Goal: Task Accomplishment & Management: Manage account settings

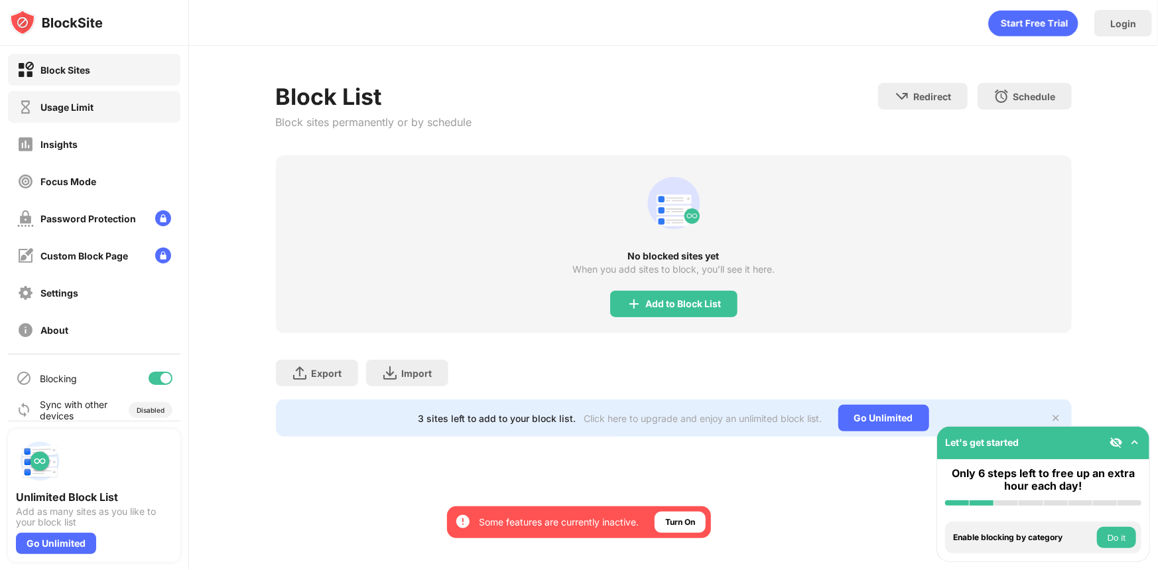
click at [131, 96] on div "Usage Limit" at bounding box center [94, 107] width 172 height 32
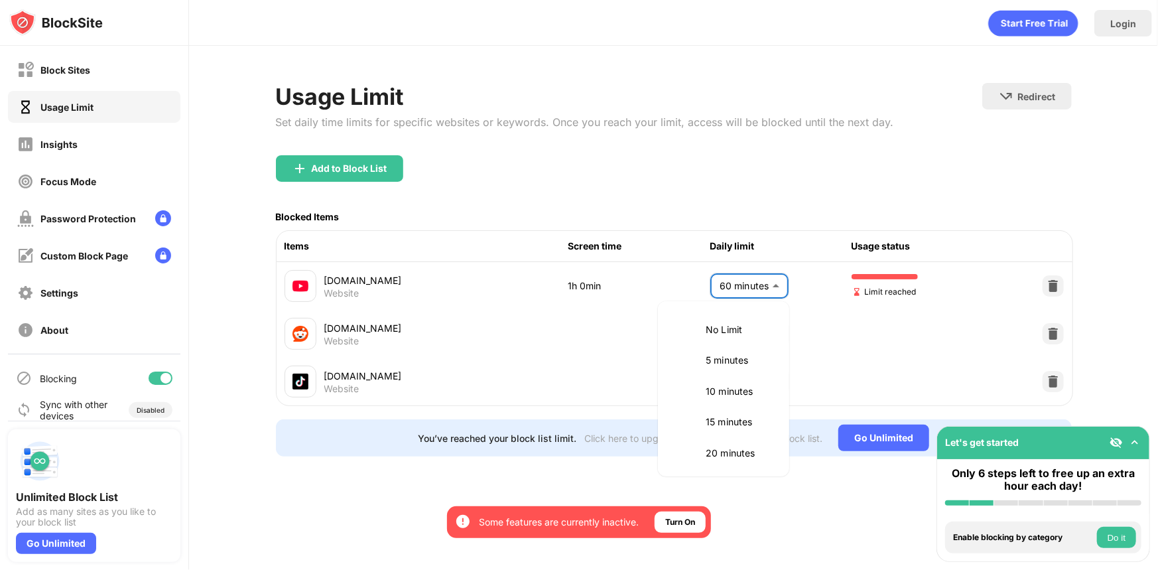
click at [716, 288] on body "By opting in, you ensure access to all the features and benefits that rely on t…" at bounding box center [579, 285] width 1158 height 570
click at [723, 332] on p "No Limit" at bounding box center [740, 329] width 68 height 15
type input "********"
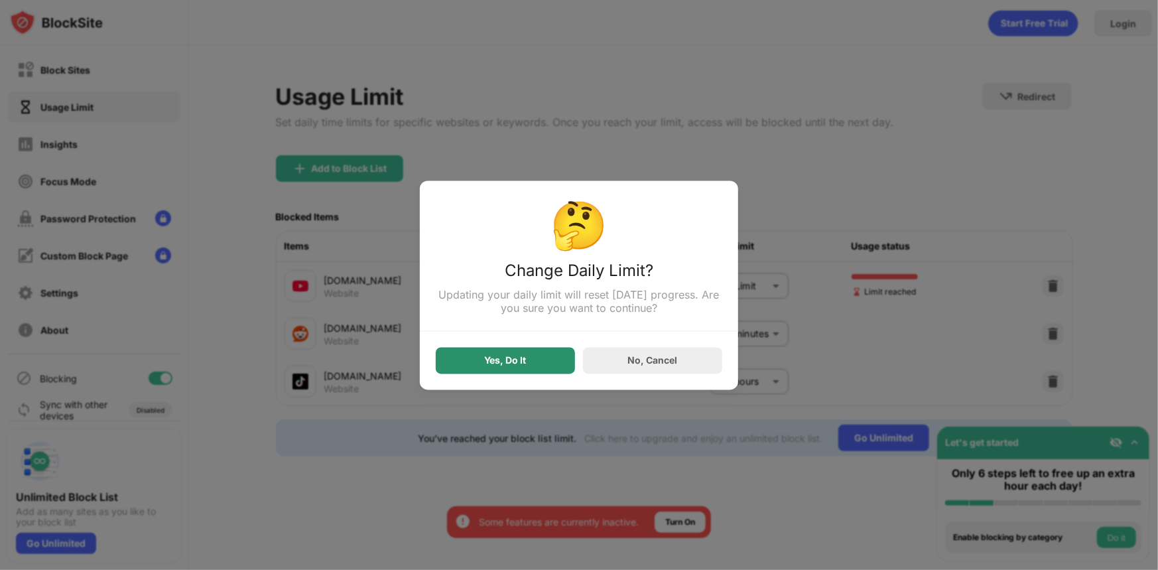
click at [557, 360] on div "Yes, Do It" at bounding box center [505, 360] width 139 height 27
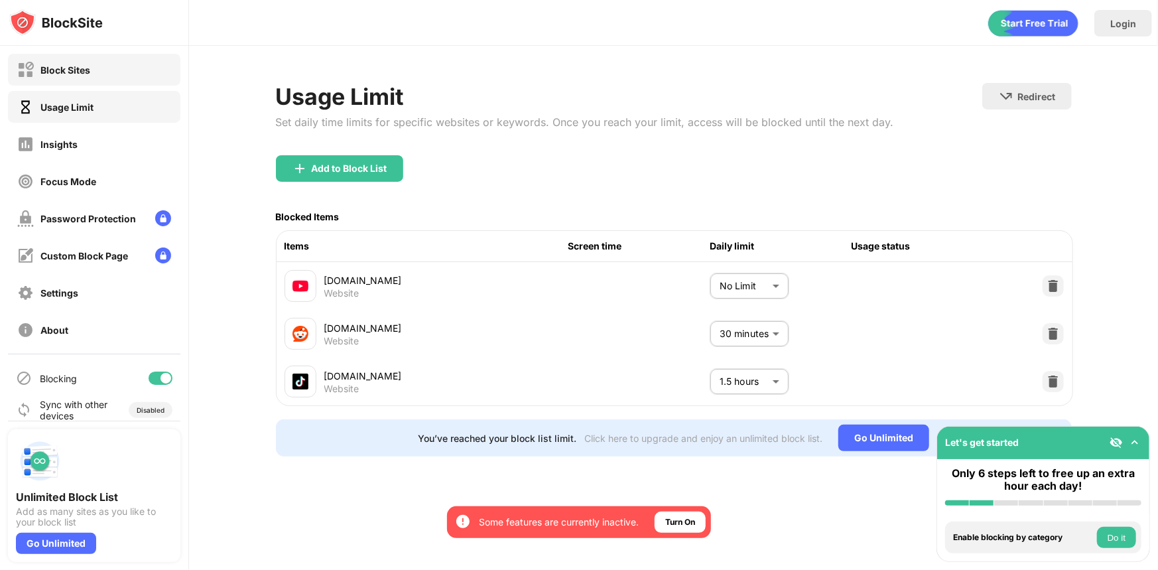
click at [104, 73] on div "Block Sites" at bounding box center [94, 70] width 172 height 32
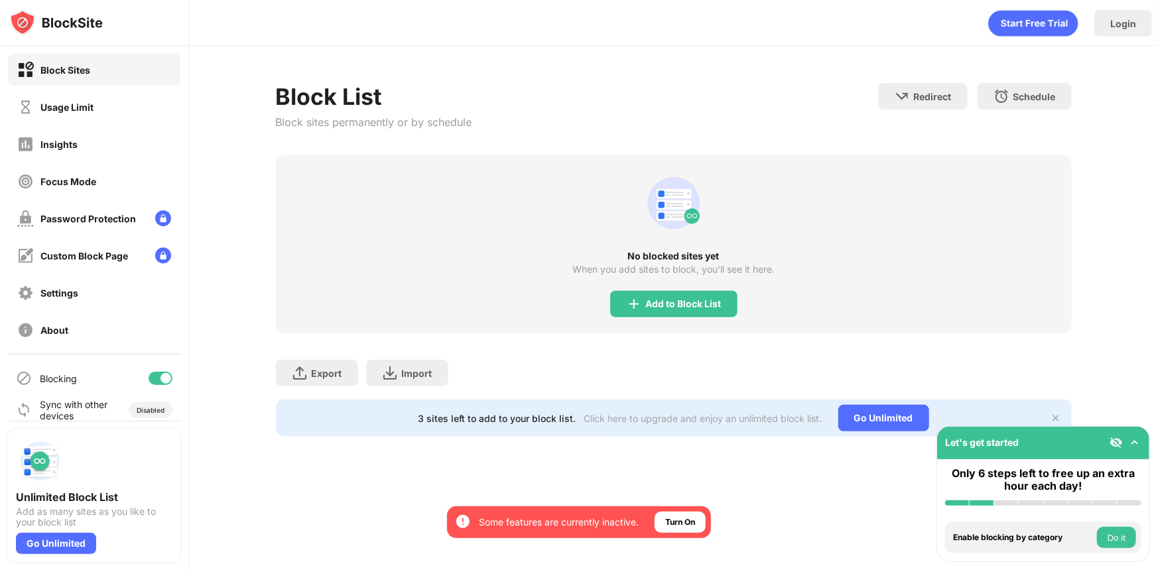
click at [681, 322] on div "No blocked sites yet When you add sites to block, you’ll see it here. Add to Bl…" at bounding box center [674, 244] width 796 height 178
click at [690, 302] on div "Add to Block List" at bounding box center [684, 303] width 76 height 11
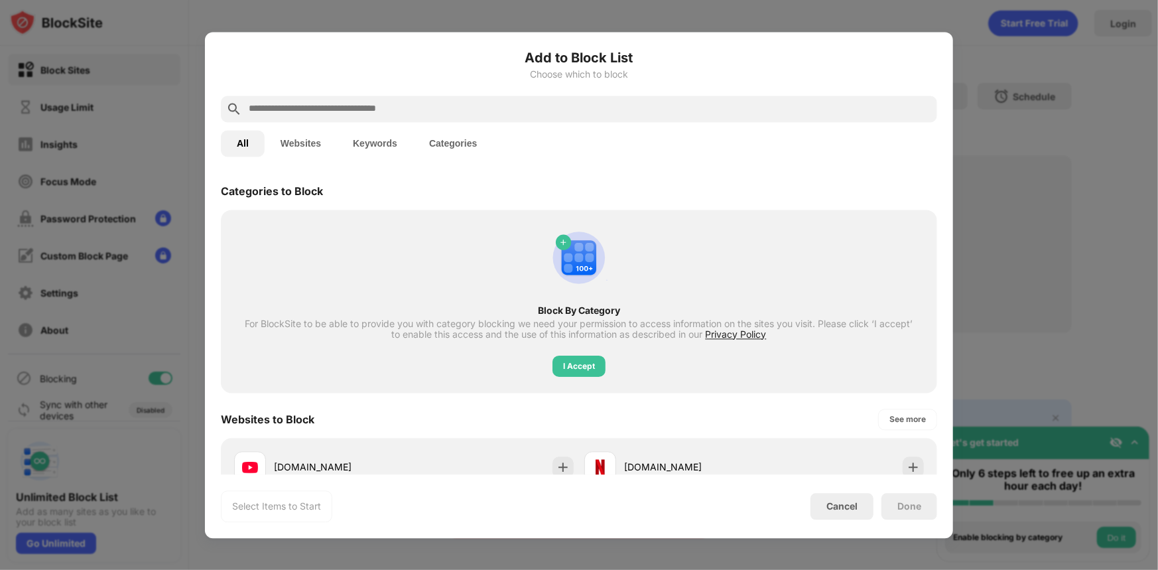
click at [468, 106] on input "text" at bounding box center [589, 109] width 684 height 16
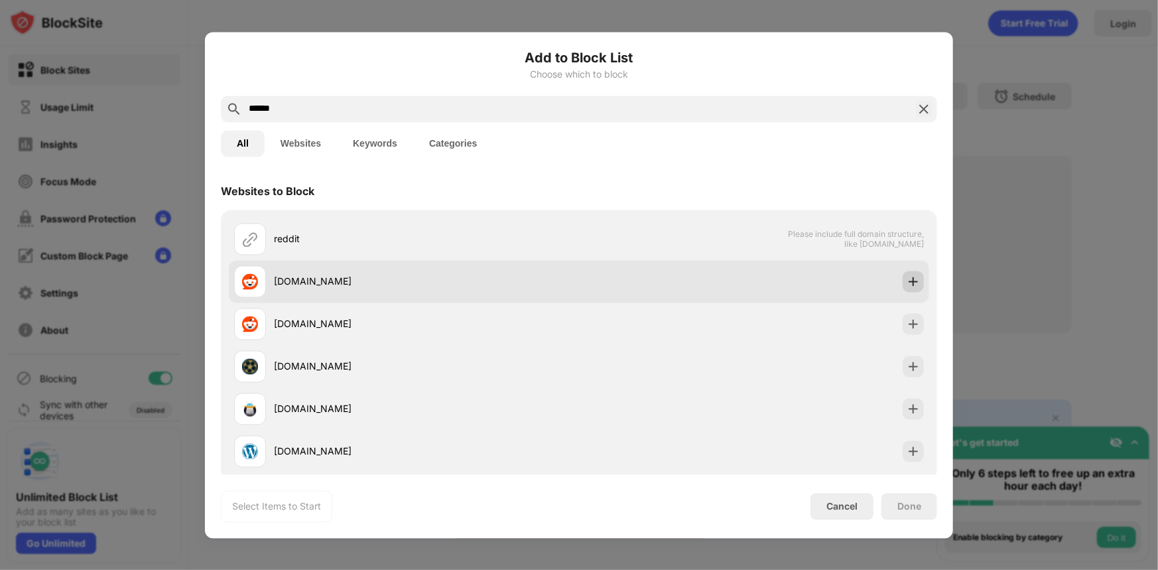
type input "******"
click at [906, 280] on img at bounding box center [912, 281] width 13 height 13
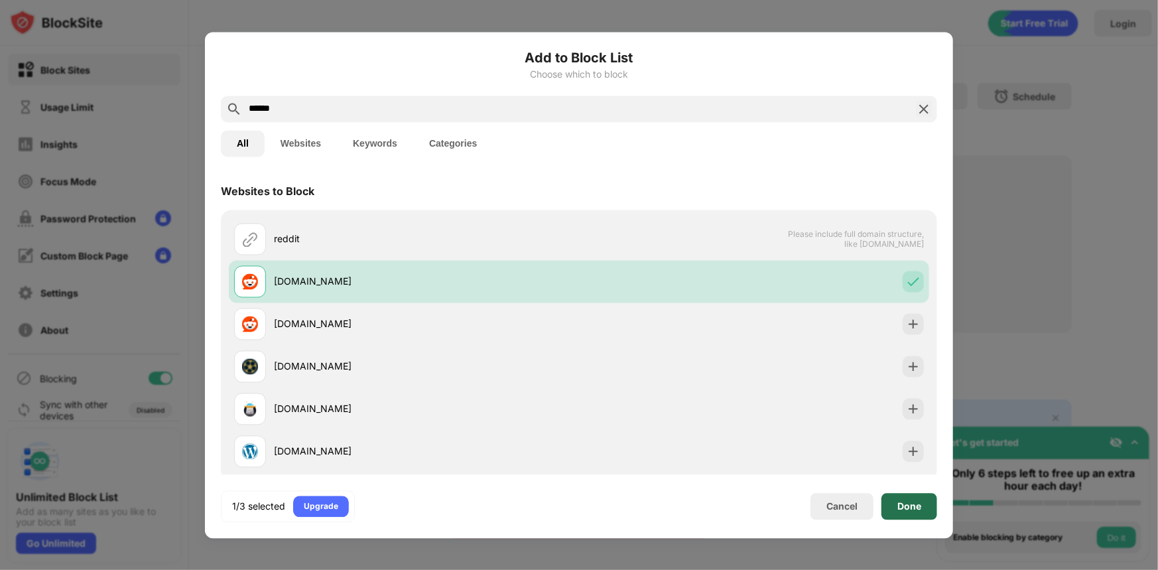
click at [908, 501] on div "Done" at bounding box center [909, 506] width 24 height 11
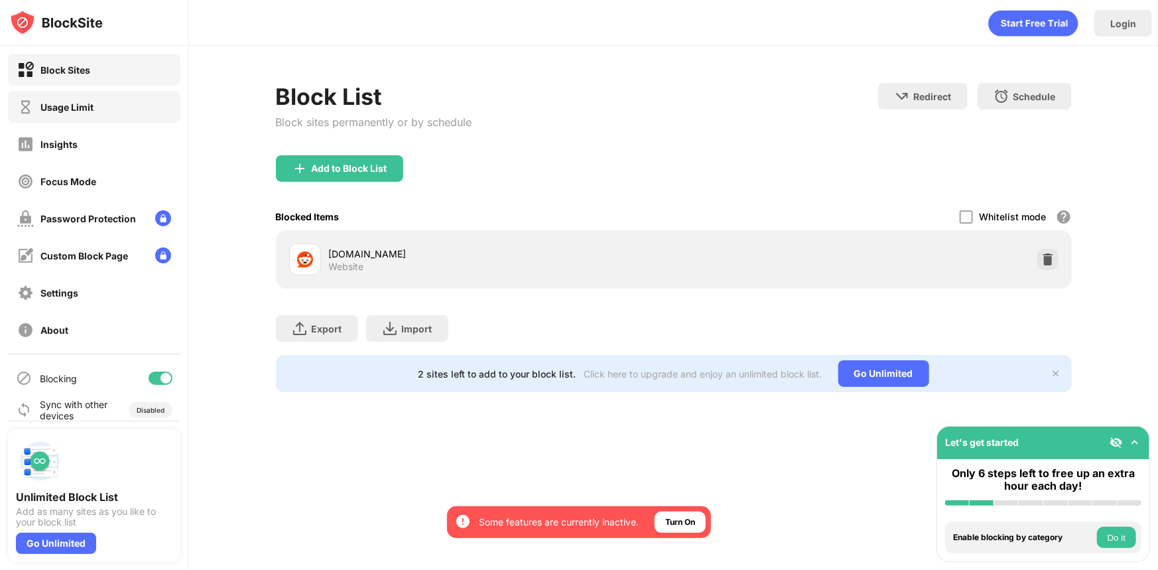
click at [150, 107] on div "Usage Limit" at bounding box center [94, 107] width 172 height 32
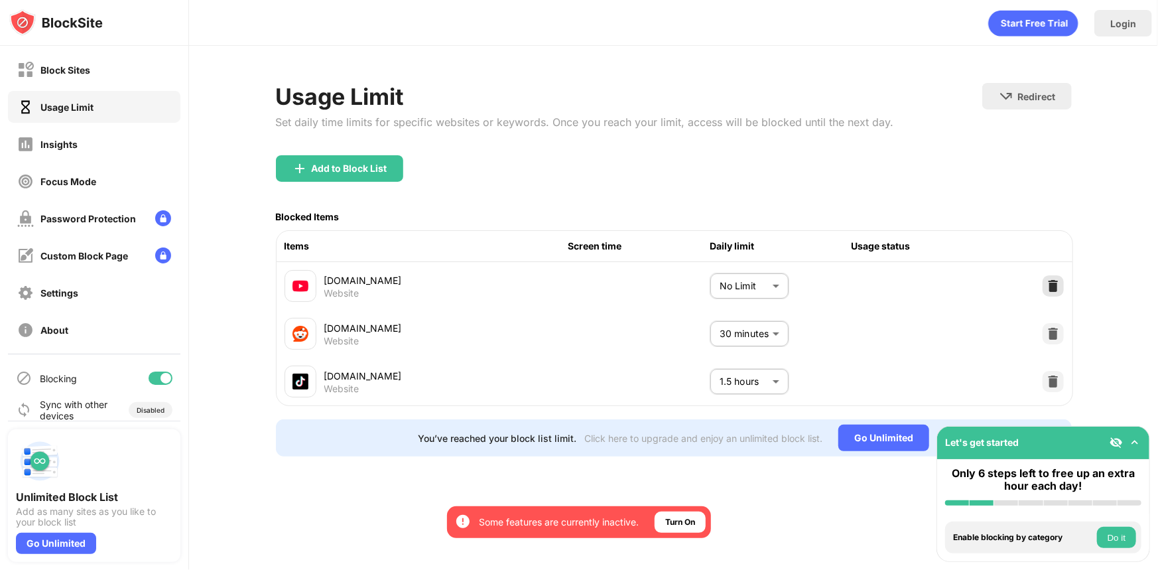
click at [1054, 284] on img at bounding box center [1052, 285] width 13 height 13
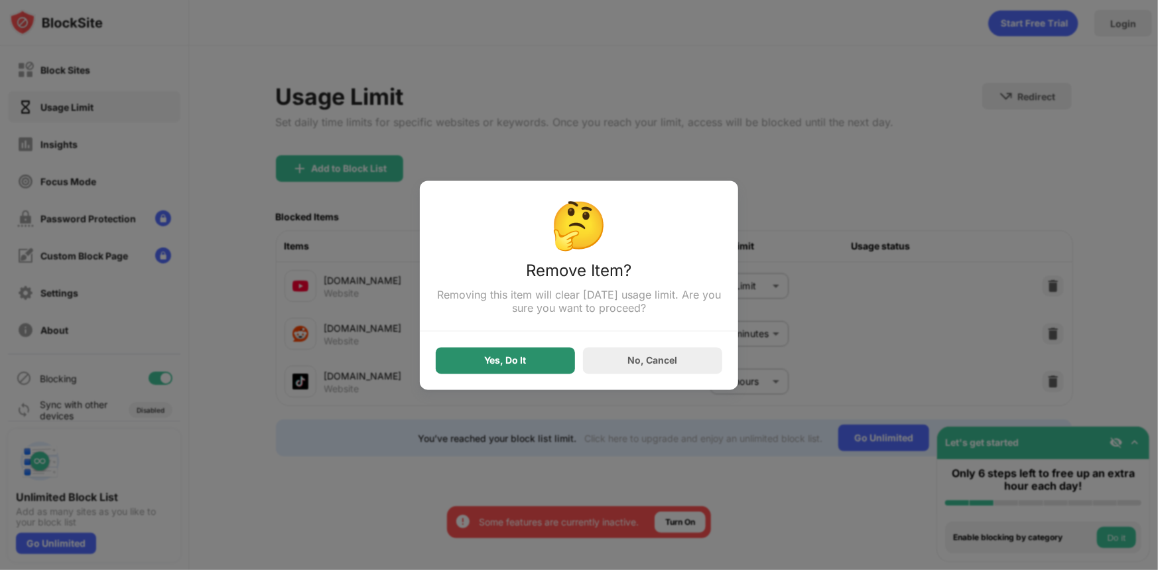
click at [556, 358] on div "Yes, Do It" at bounding box center [505, 360] width 139 height 27
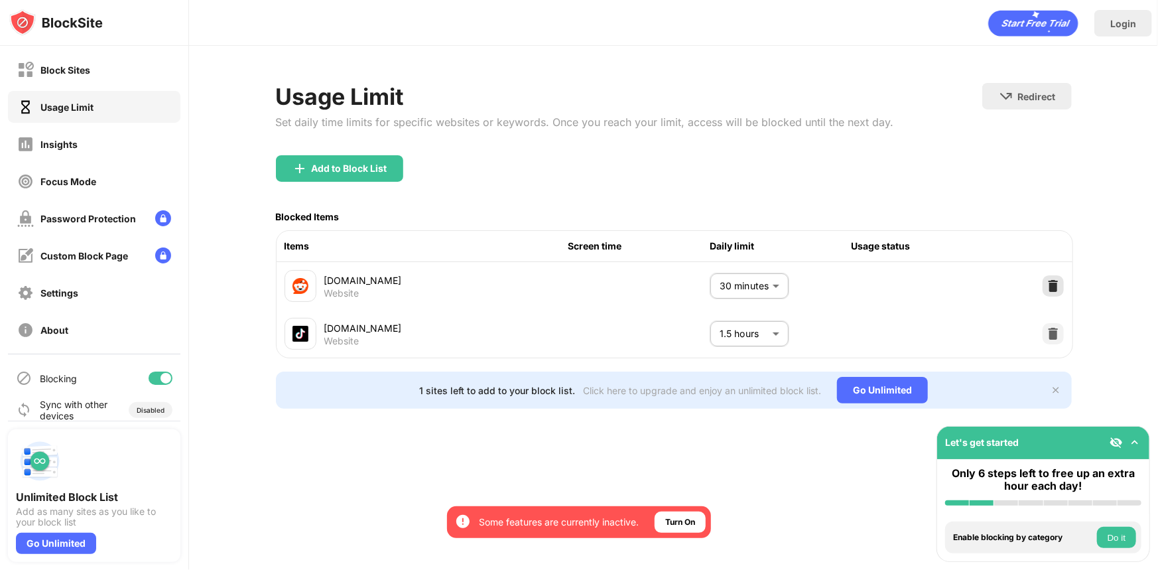
click at [1056, 288] on img at bounding box center [1052, 285] width 13 height 13
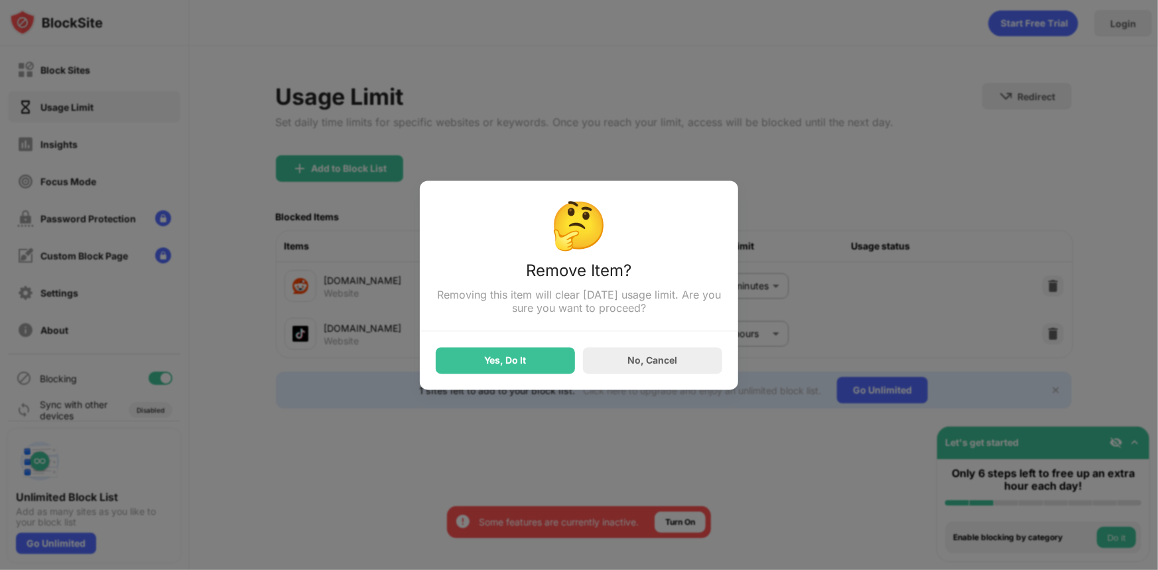
click at [529, 364] on div "Yes, Do It" at bounding box center [505, 360] width 139 height 27
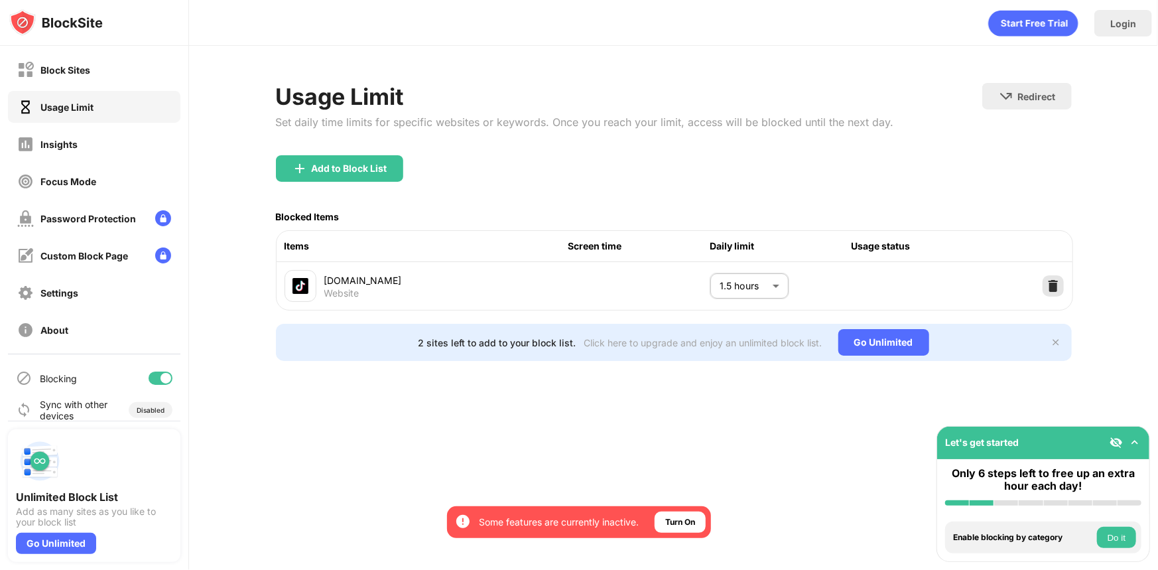
click at [1054, 282] on img at bounding box center [1052, 285] width 13 height 13
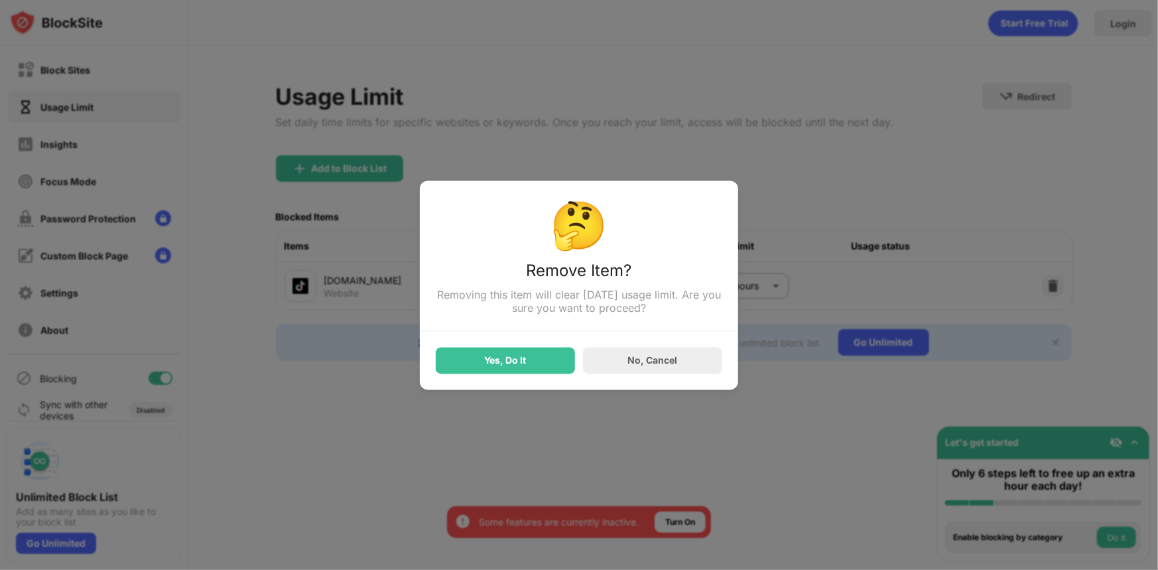
click at [542, 351] on div "Yes, Do It" at bounding box center [505, 360] width 139 height 27
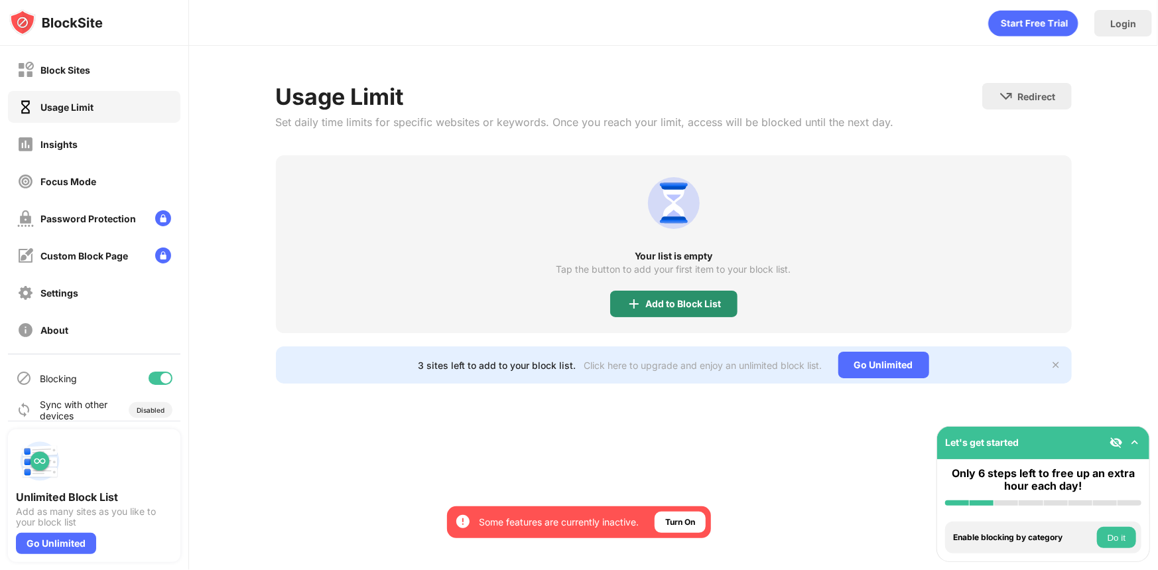
click at [696, 300] on div "Add to Block List" at bounding box center [684, 303] width 76 height 11
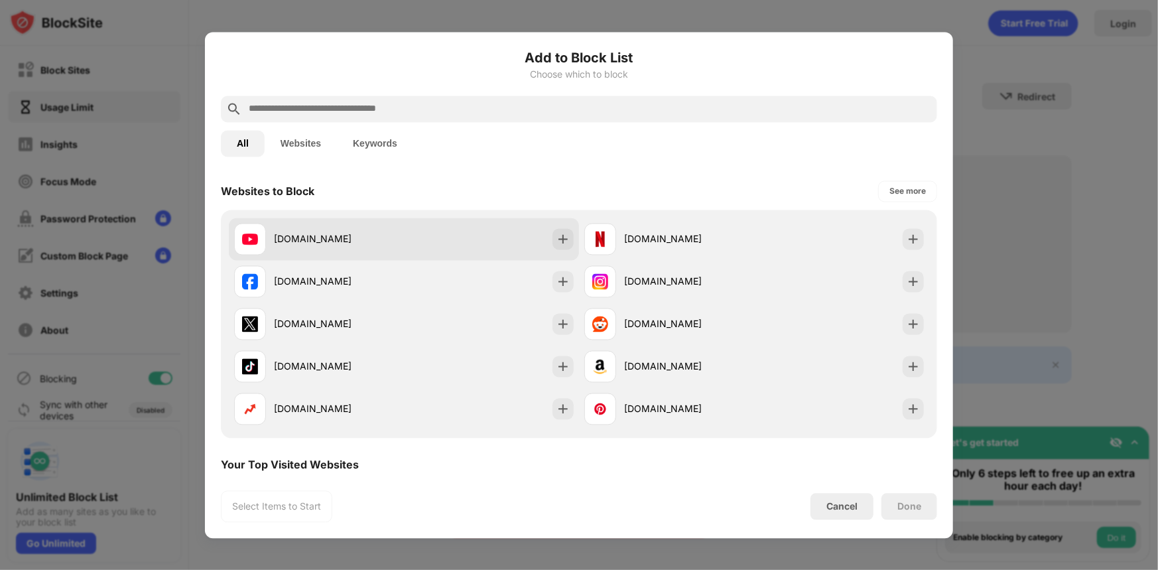
click at [451, 247] on div "youtube.com" at bounding box center [404, 238] width 350 height 42
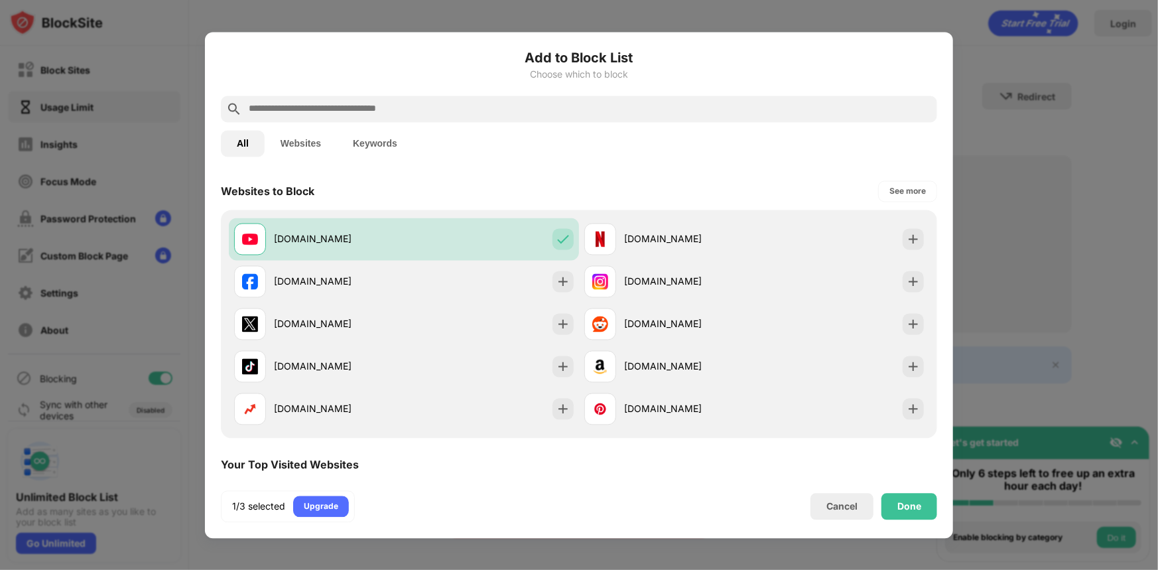
drag, startPoint x: 893, startPoint y: 498, endPoint x: 883, endPoint y: 484, distance: 17.1
click at [891, 493] on div "Done" at bounding box center [909, 506] width 56 height 27
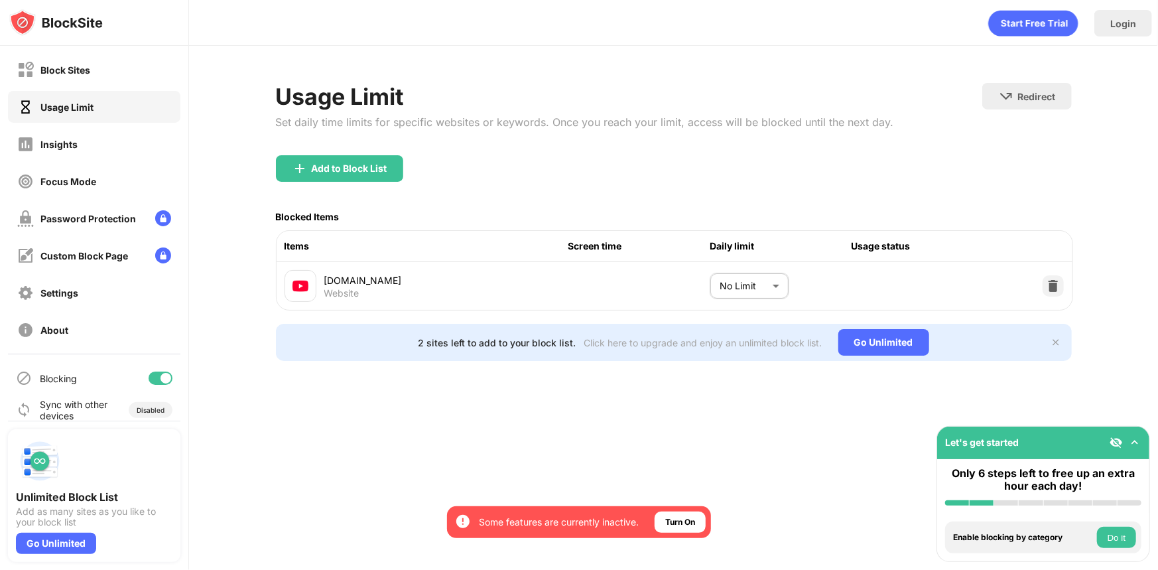
click at [775, 290] on body "By opting in, you ensure access to all the features and benefits that rely on t…" at bounding box center [579, 285] width 1158 height 570
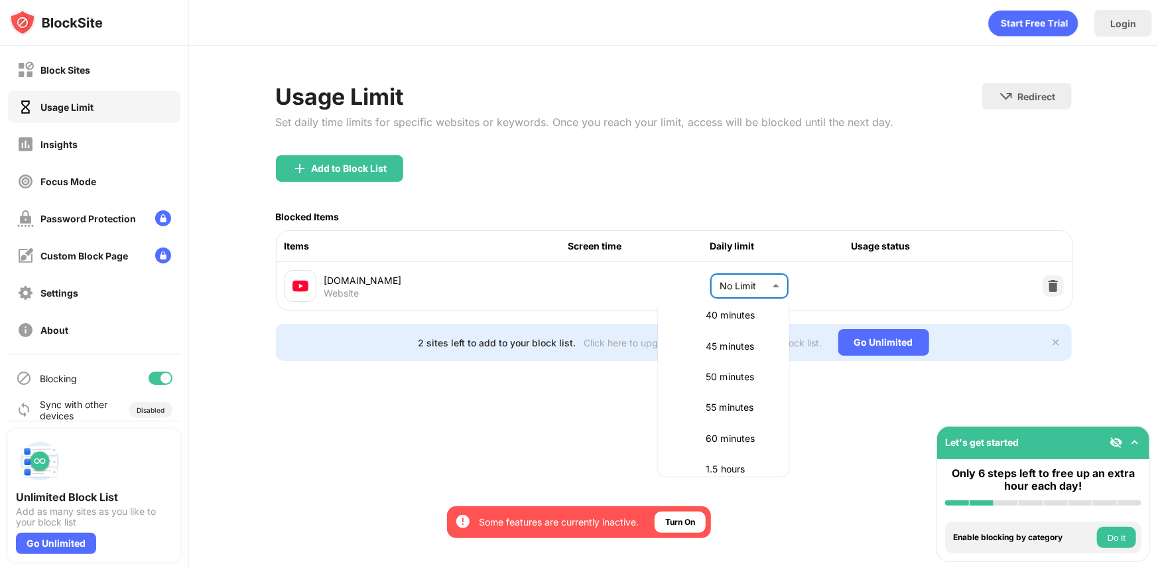
scroll to position [265, 0]
click at [712, 431] on p "60 minutes" at bounding box center [740, 433] width 68 height 15
type input "**"
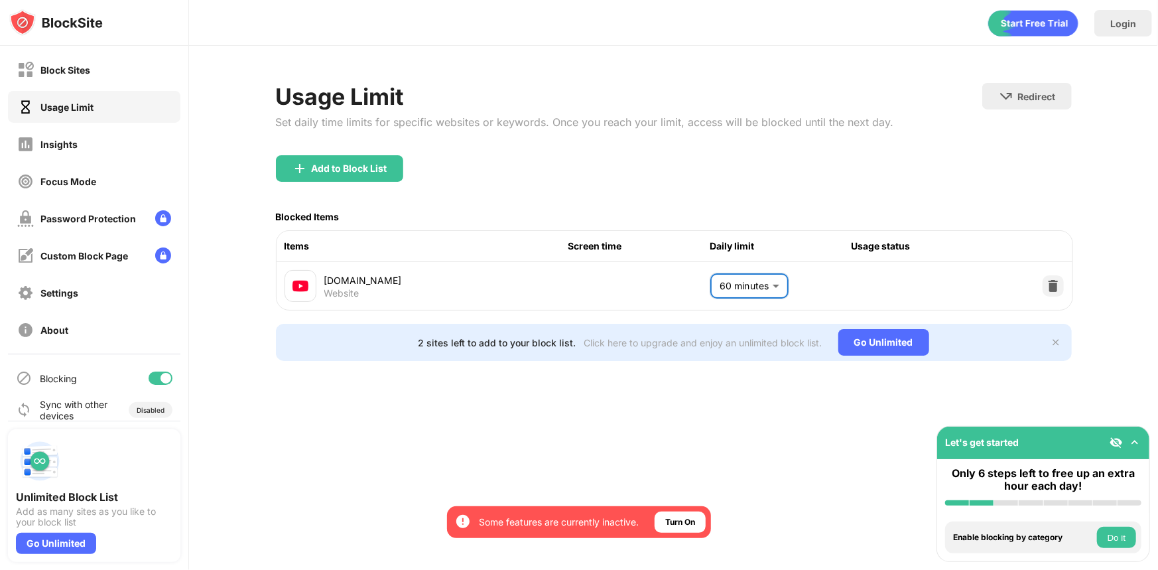
click at [678, 197] on div "Add to Block List" at bounding box center [674, 179] width 796 height 48
